Goal: Navigation & Orientation: Find specific page/section

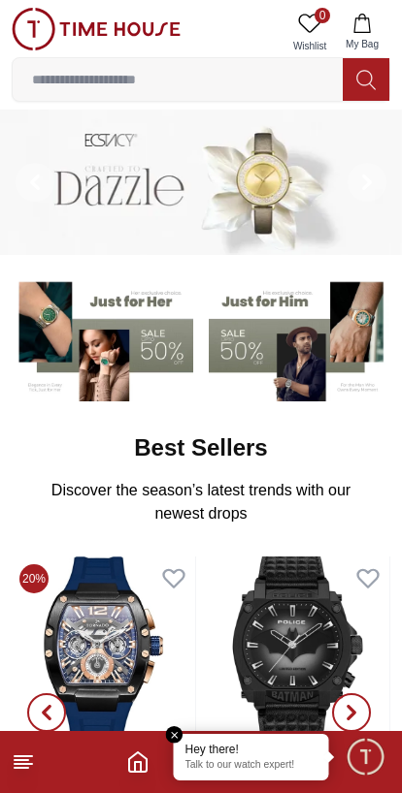
click at [21, 768] on line at bounding box center [22, 768] width 14 height 0
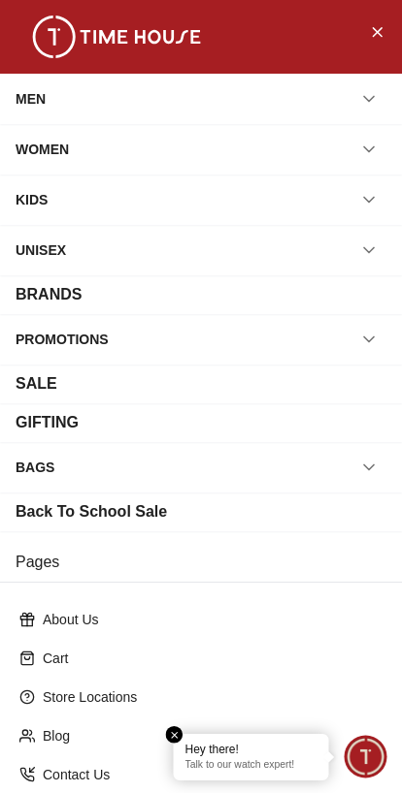
click at [329, 94] on div "MEN" at bounding box center [201, 98] width 371 height 35
click at [382, 99] on button "button" at bounding box center [368, 98] width 35 height 35
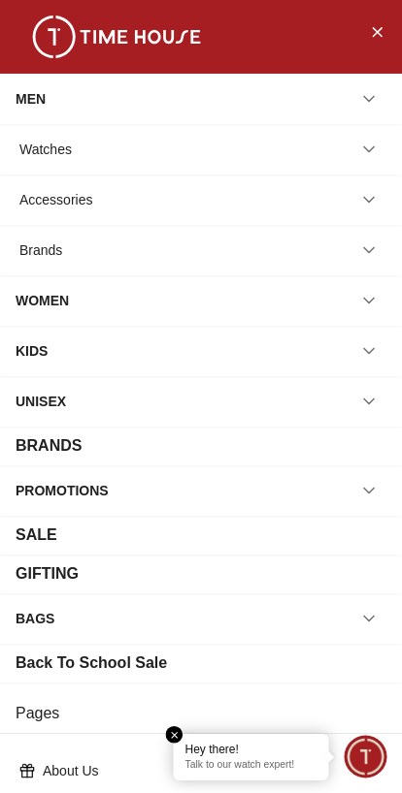
click at [275, 145] on div "Watches" at bounding box center [201, 149] width 371 height 35
click at [46, 148] on div "Watches" at bounding box center [45, 149] width 52 height 35
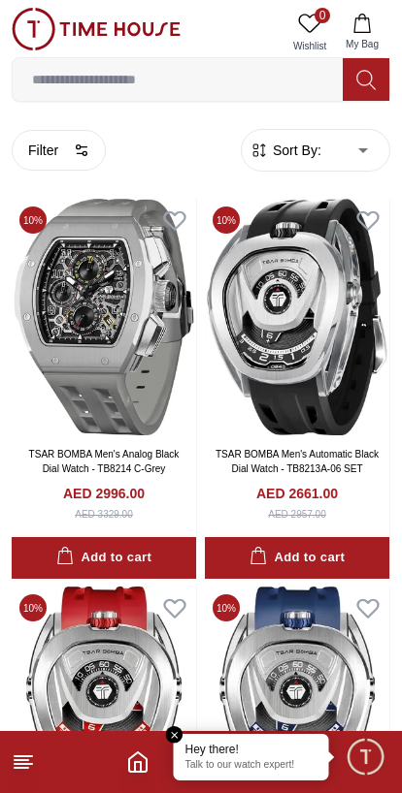
click at [126, 772] on icon "Home" at bounding box center [137, 762] width 23 height 23
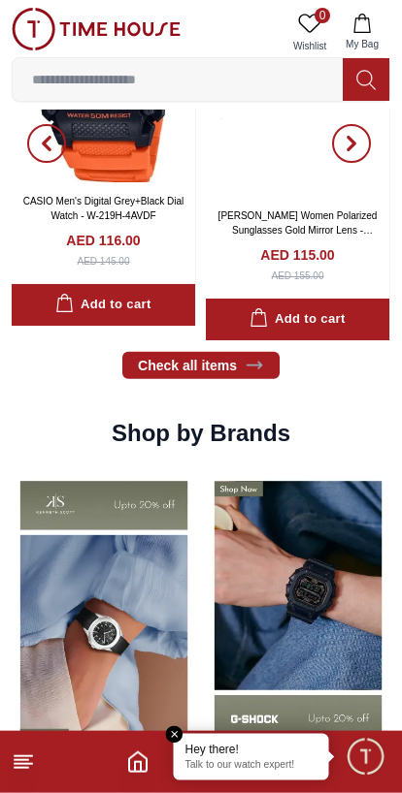
scroll to position [1213, 0]
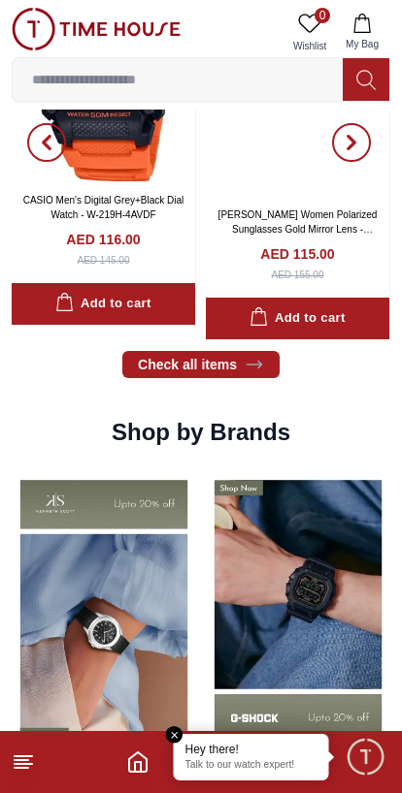
click at [16, 773] on icon at bounding box center [23, 762] width 23 height 23
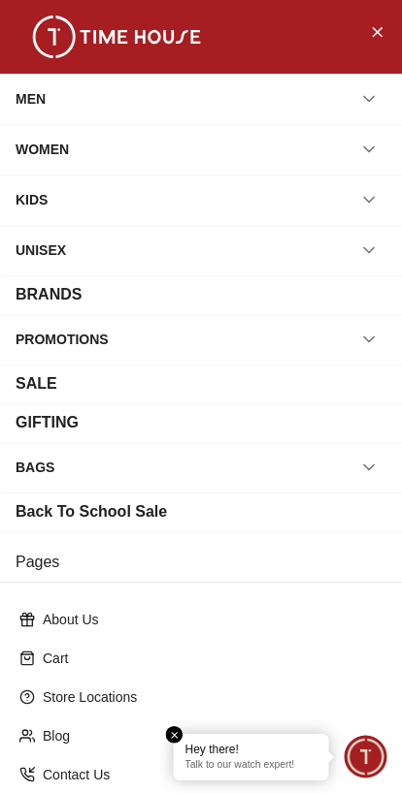
click at [381, 95] on button "button" at bounding box center [368, 98] width 35 height 35
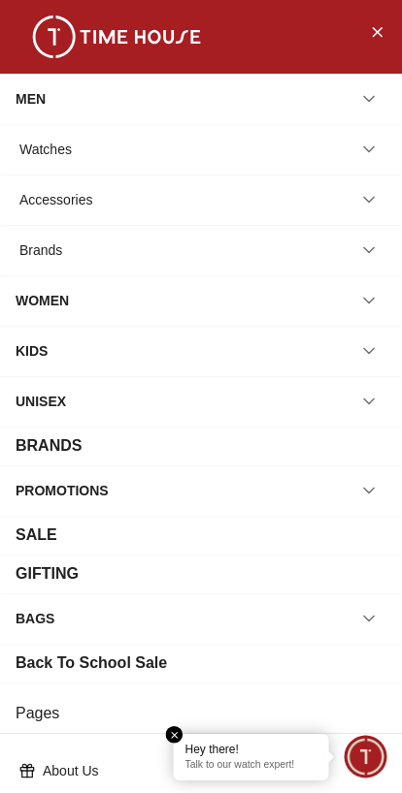
click at [80, 201] on div "Accessories" at bounding box center [55, 199] width 73 height 35
